Goal: Navigation & Orientation: Find specific page/section

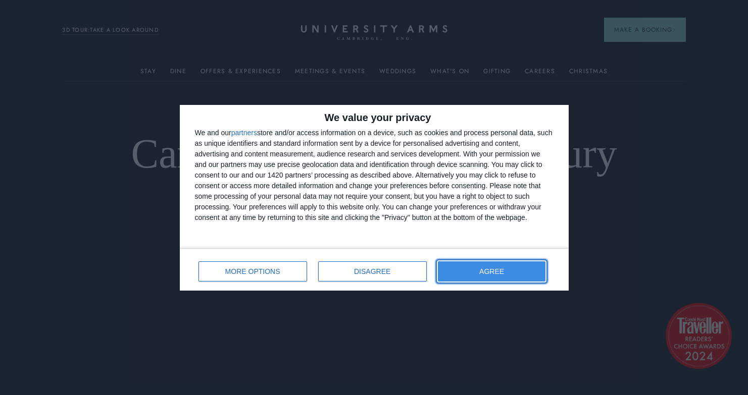
click at [479, 272] on span "AGREE" at bounding box center [491, 271] width 25 height 7
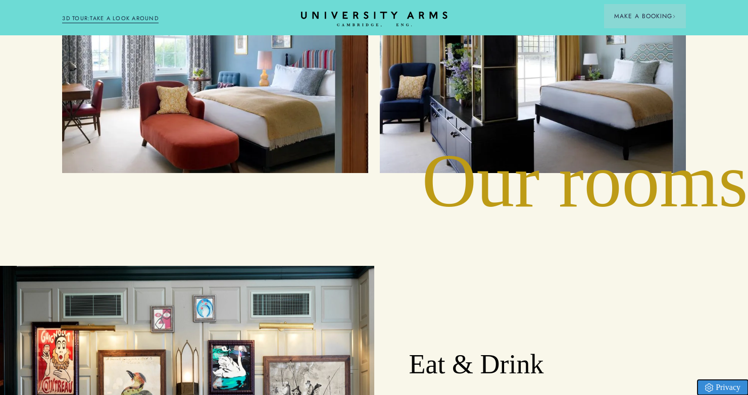
scroll to position [1425, 0]
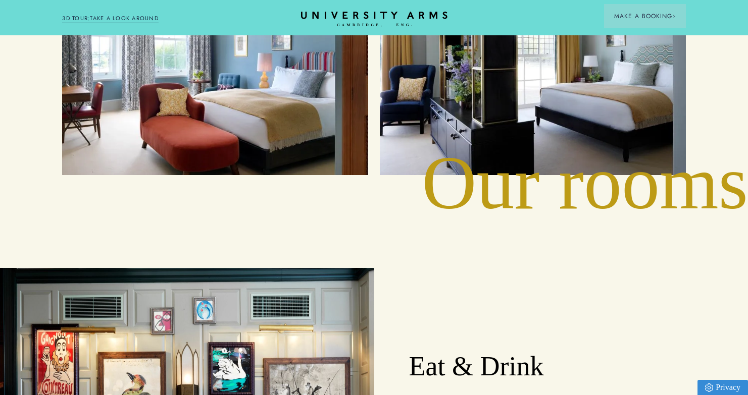
click at [458, 98] on div "Suites" at bounding box center [532, 61] width 283 height 206
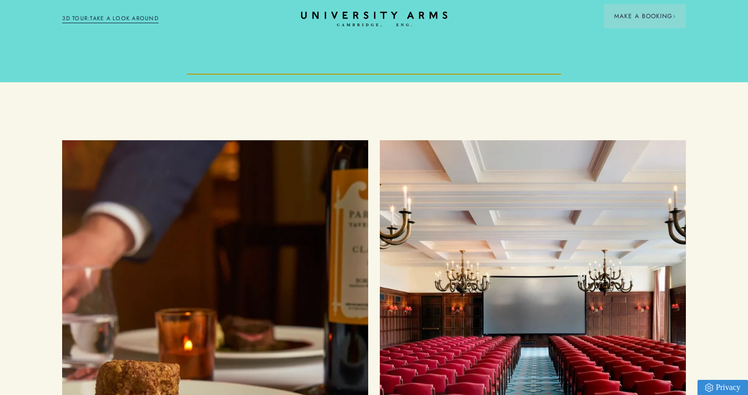
scroll to position [3111, 0]
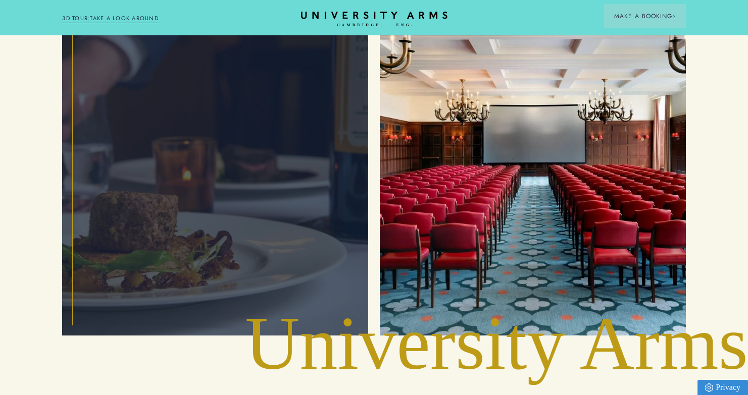
click at [318, 205] on div "Food and Drink" at bounding box center [215, 153] width 283 height 344
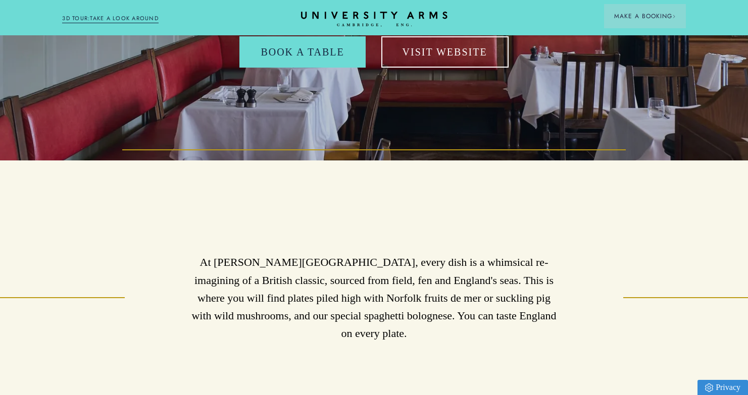
scroll to position [259, 0]
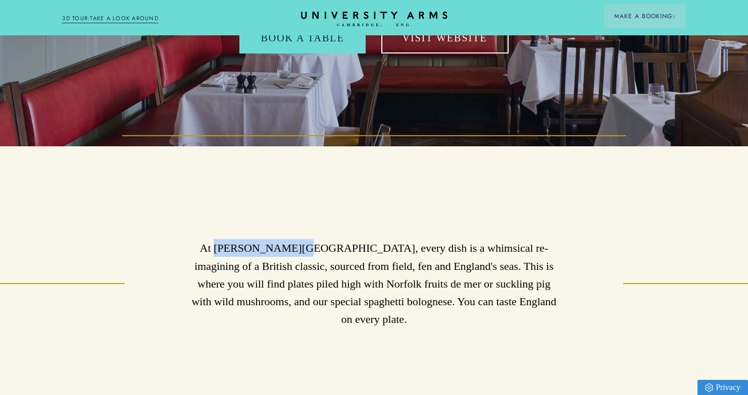
drag, startPoint x: 285, startPoint y: 249, endPoint x: 217, endPoint y: 250, distance: 68.2
click at [217, 250] on p "At [PERSON_NAME][GEOGRAPHIC_DATA], every dish is a whimsical re-imagining of a …" at bounding box center [374, 283] width 374 height 89
copy p "[PERSON_NAME] Tavern"
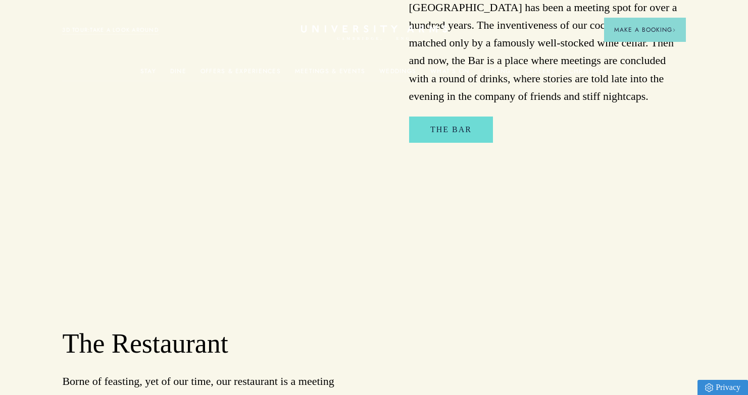
scroll to position [0, 0]
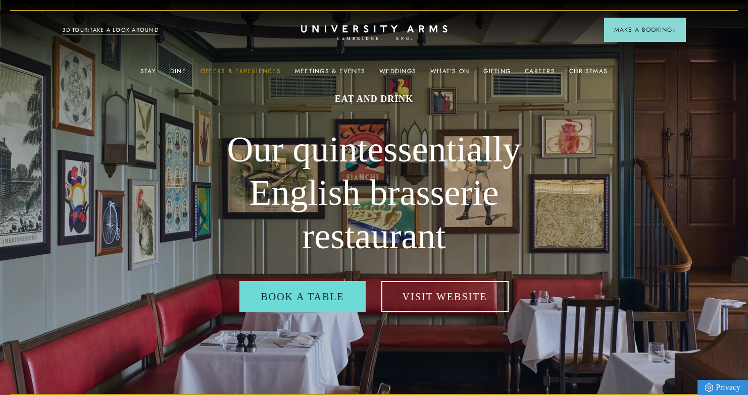
click at [221, 68] on link "Offers & Experiences" at bounding box center [241, 74] width 80 height 13
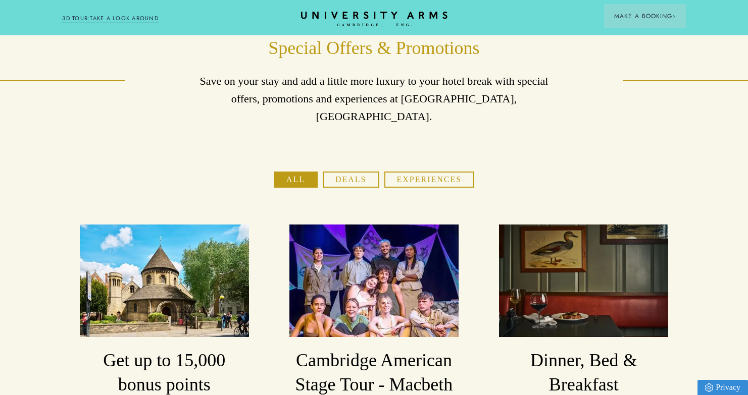
scroll to position [53, 0]
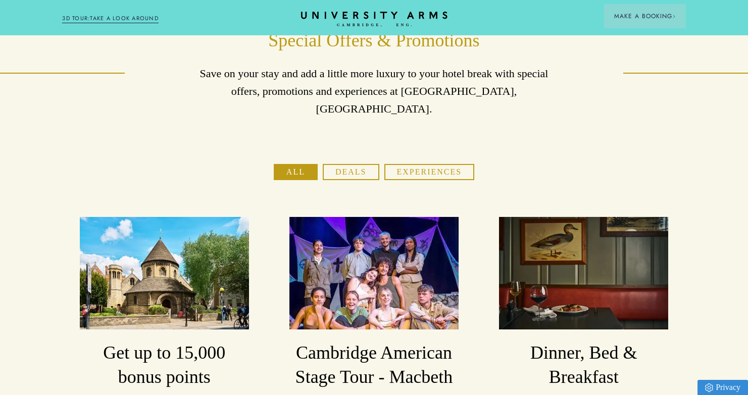
click at [569, 348] on h3 "Dinner, Bed & Breakfast" at bounding box center [583, 365] width 169 height 48
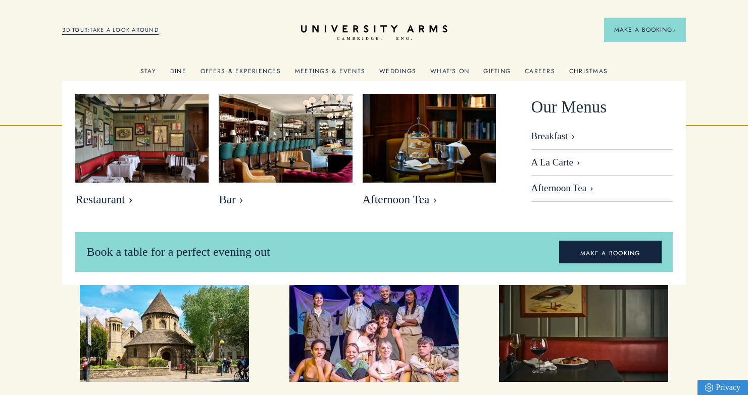
click at [174, 70] on link "Dine" at bounding box center [178, 74] width 16 height 13
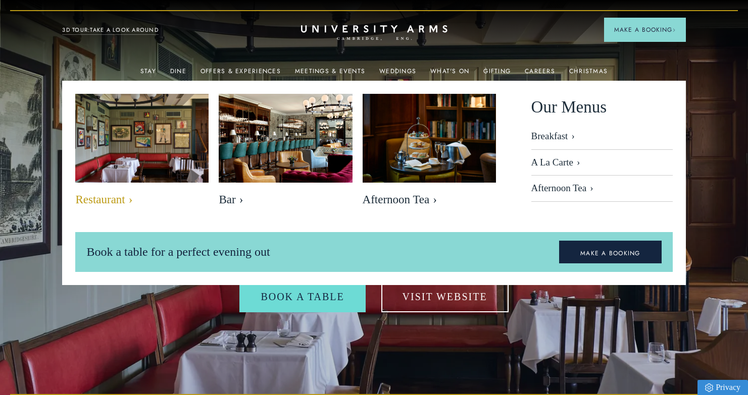
click at [161, 135] on img at bounding box center [143, 138] width 154 height 102
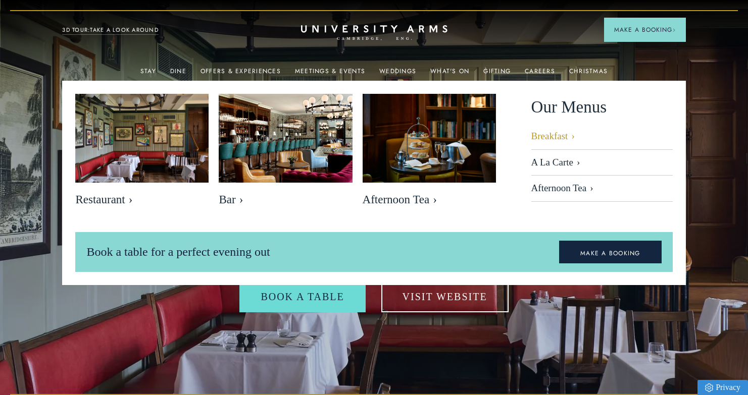
click at [539, 131] on link "Breakfast" at bounding box center [601, 140] width 141 height 19
click at [460, 75] on link "What's On" at bounding box center [449, 74] width 39 height 13
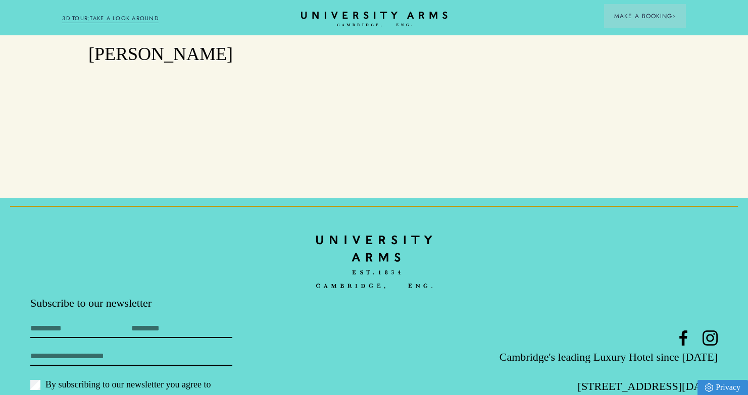
scroll to position [1527, 0]
